Goal: Find contact information: Find contact information

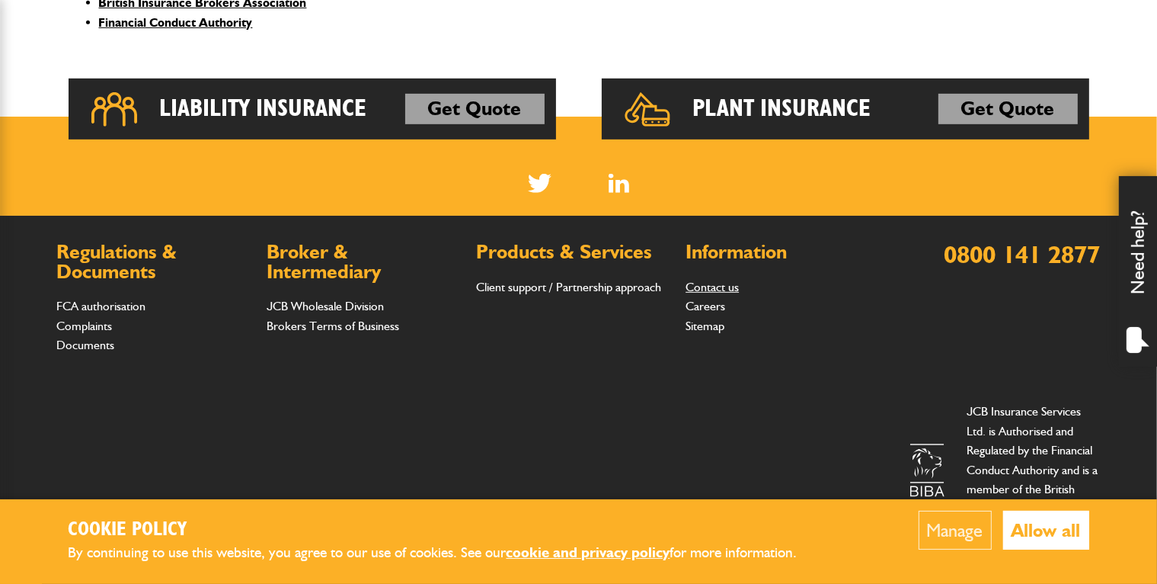
click at [726, 289] on link "Contact us" at bounding box center [712, 287] width 53 height 14
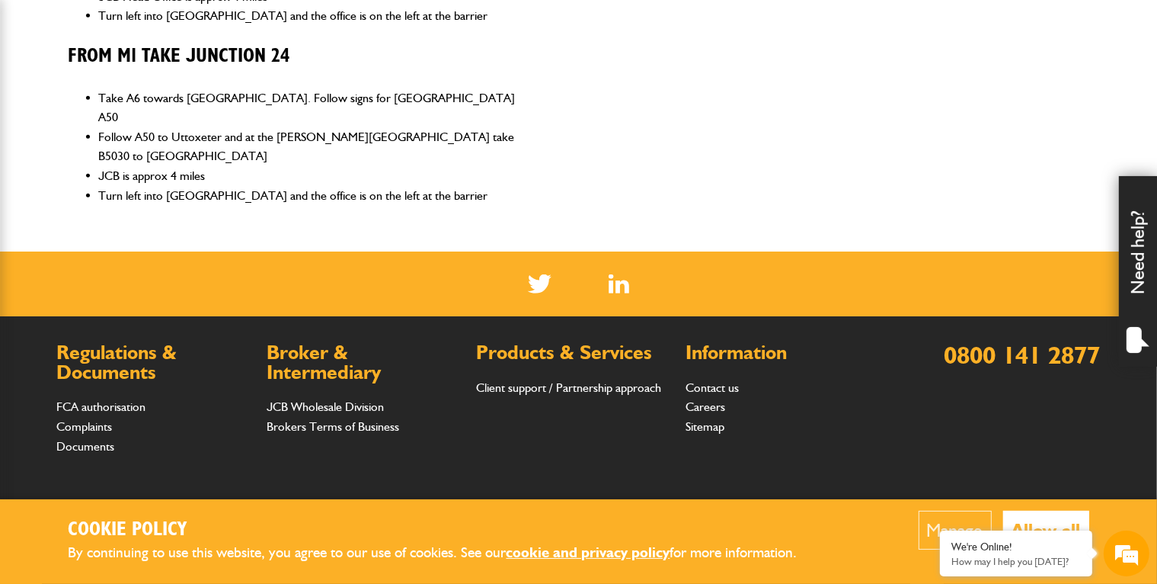
scroll to position [1226, 0]
click at [722, 380] on link "Contact us" at bounding box center [712, 387] width 53 height 14
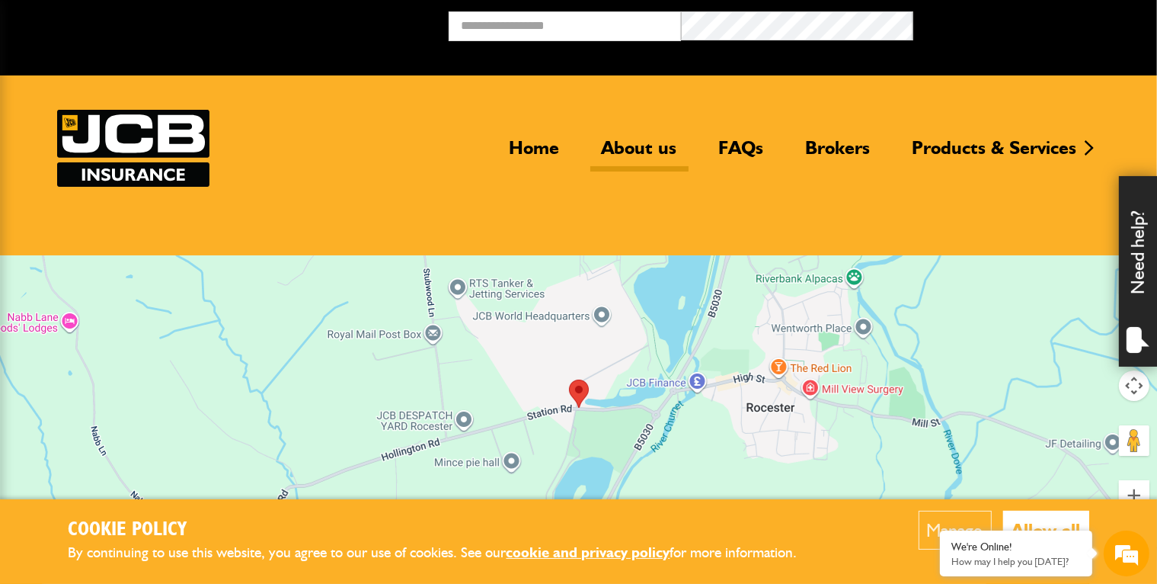
click at [627, 153] on link "About us" at bounding box center [639, 153] width 98 height 35
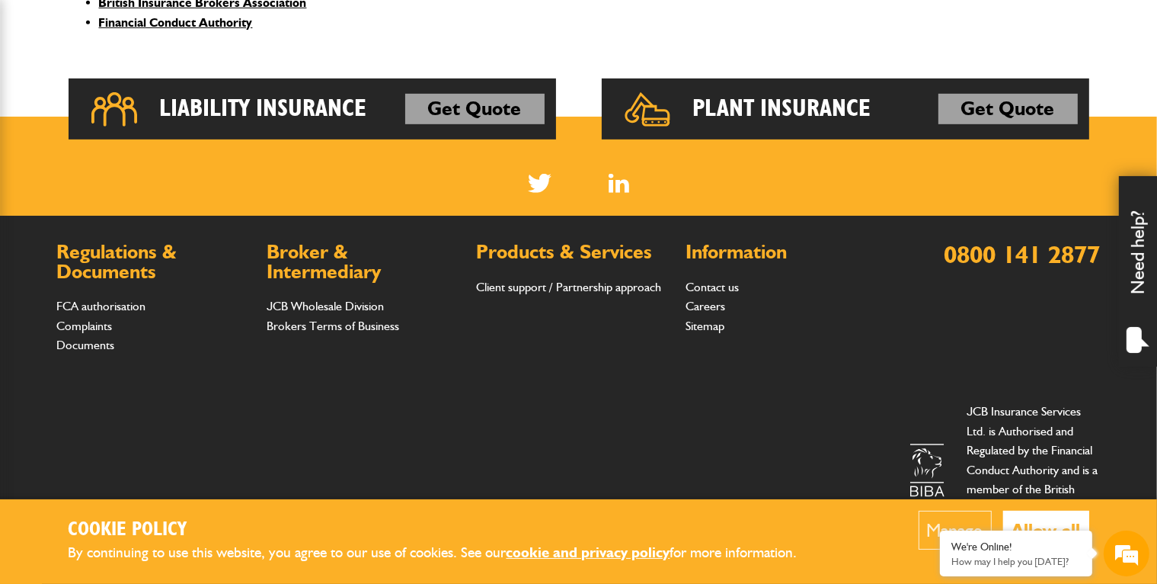
scroll to position [773, 0]
click at [700, 289] on link "Contact us" at bounding box center [712, 287] width 53 height 14
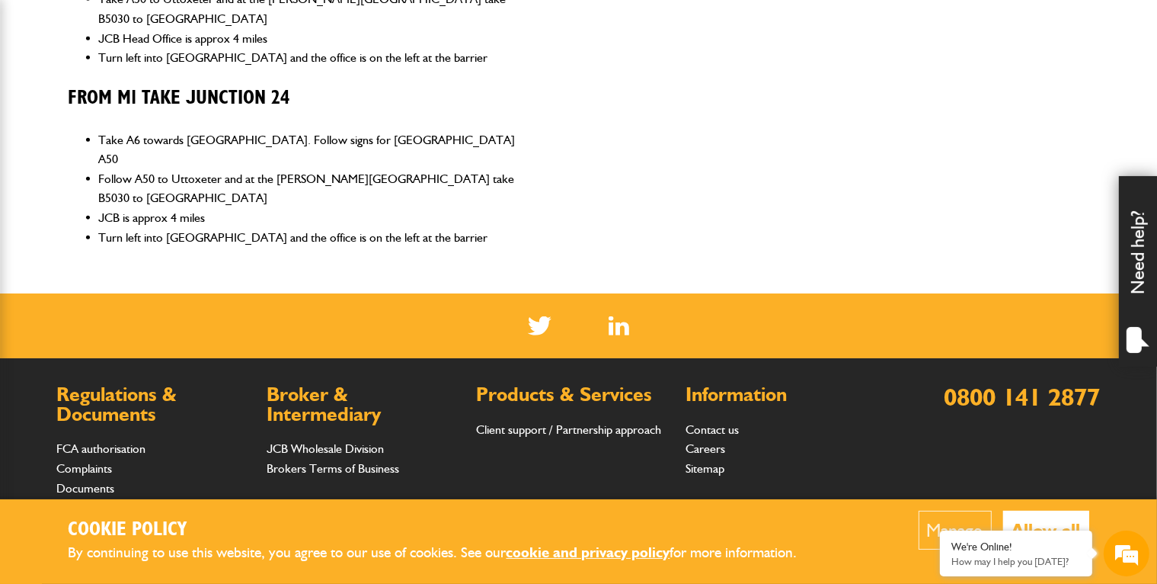
scroll to position [1180, 0]
